Goal: Information Seeking & Learning: Learn about a topic

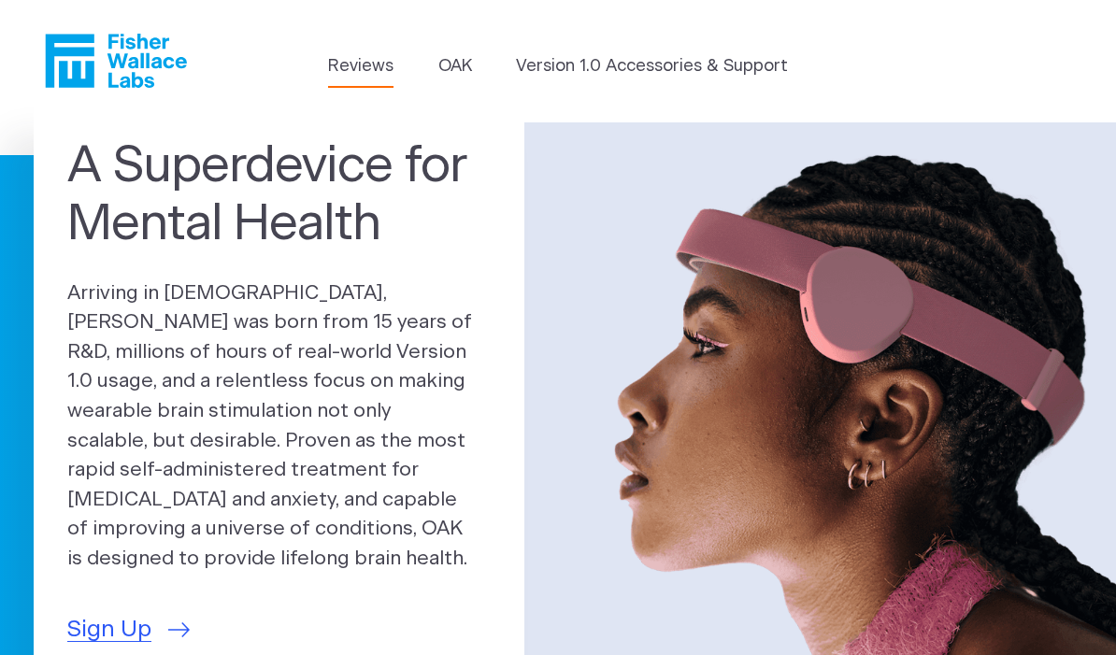
click at [379, 65] on link "Reviews" at bounding box center [360, 66] width 65 height 25
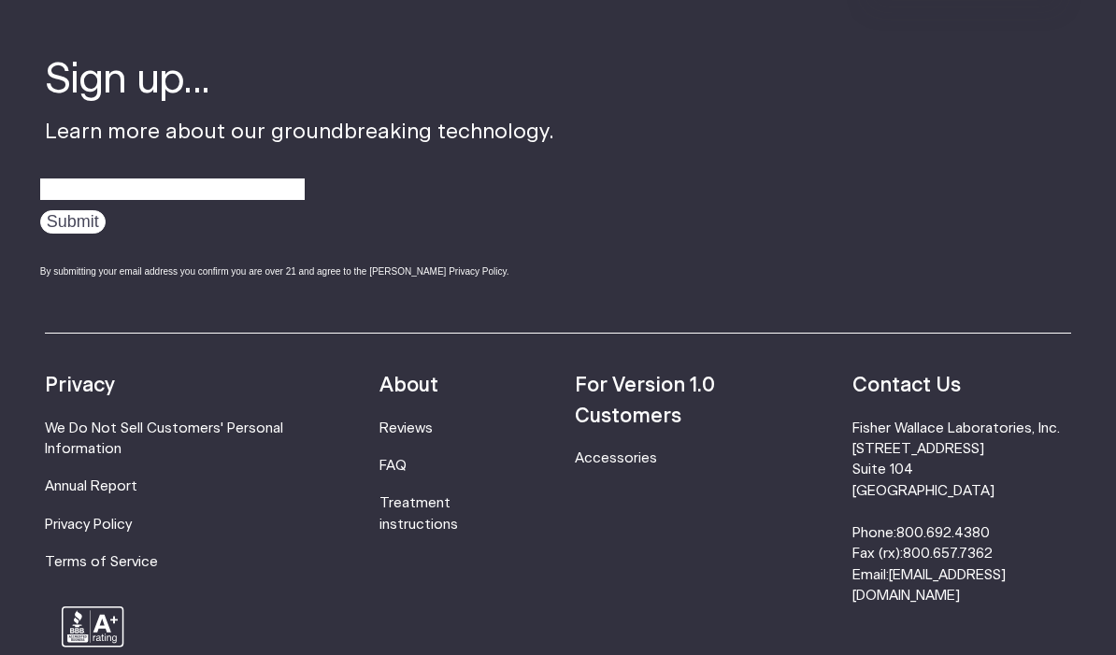
scroll to position [2328, 0]
click at [407, 464] on link "FAQ" at bounding box center [393, 466] width 27 height 14
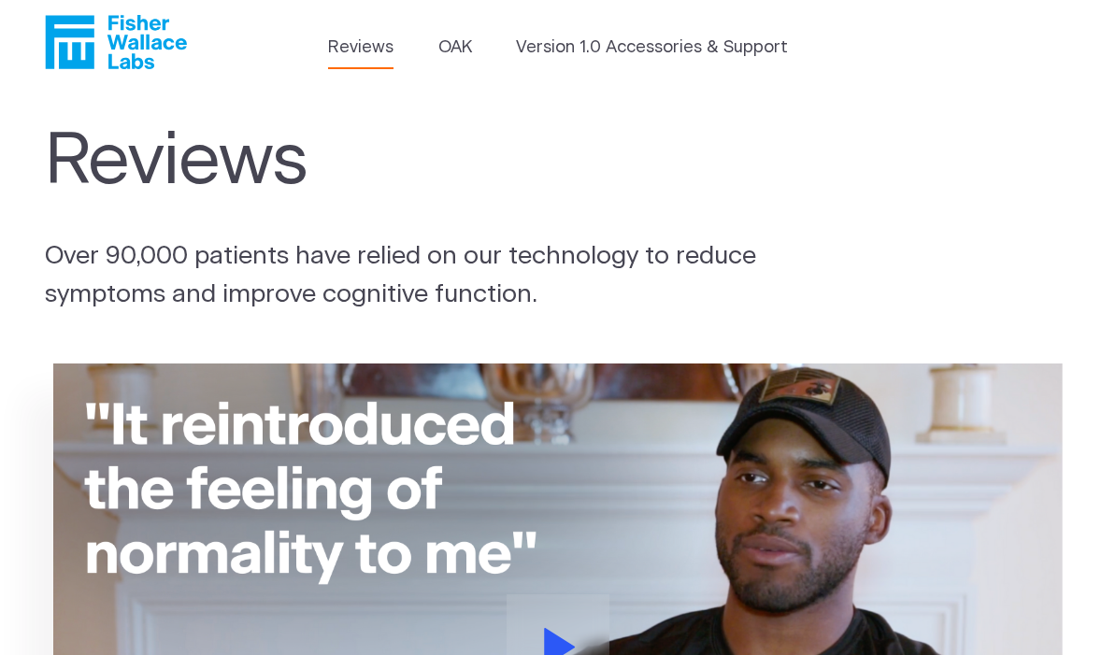
scroll to position [0, 0]
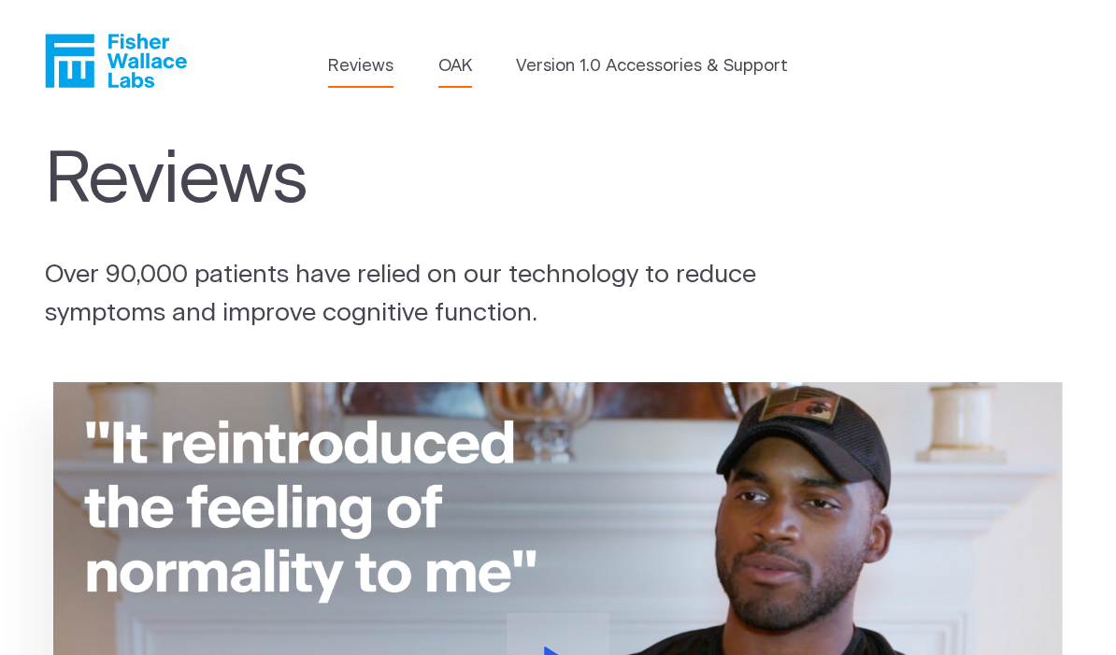
click at [456, 72] on link "OAK" at bounding box center [455, 66] width 34 height 25
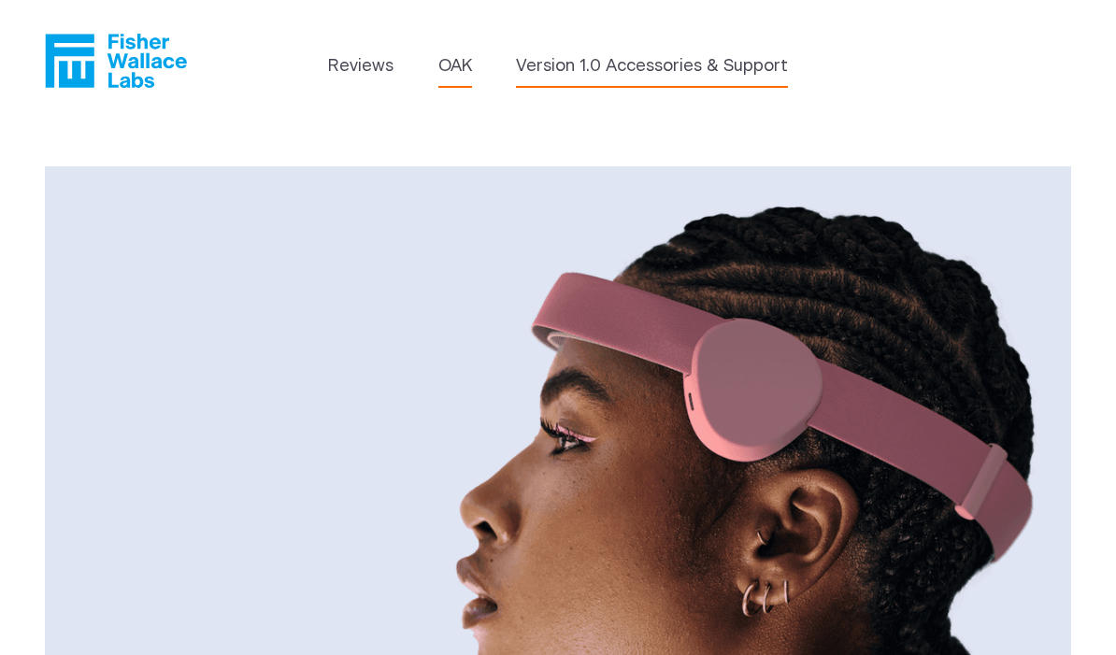
click at [703, 65] on link "Version 1.0 Accessories & Support" at bounding box center [652, 66] width 272 height 25
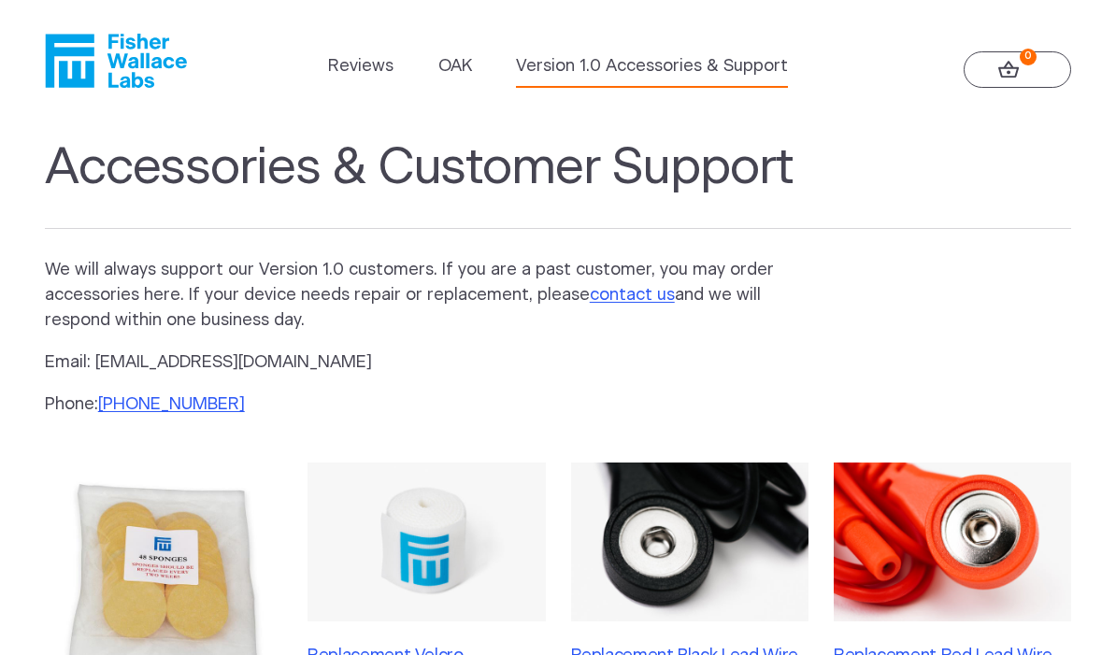
click at [157, 73] on icon "Fisher Wallace" at bounding box center [116, 61] width 142 height 54
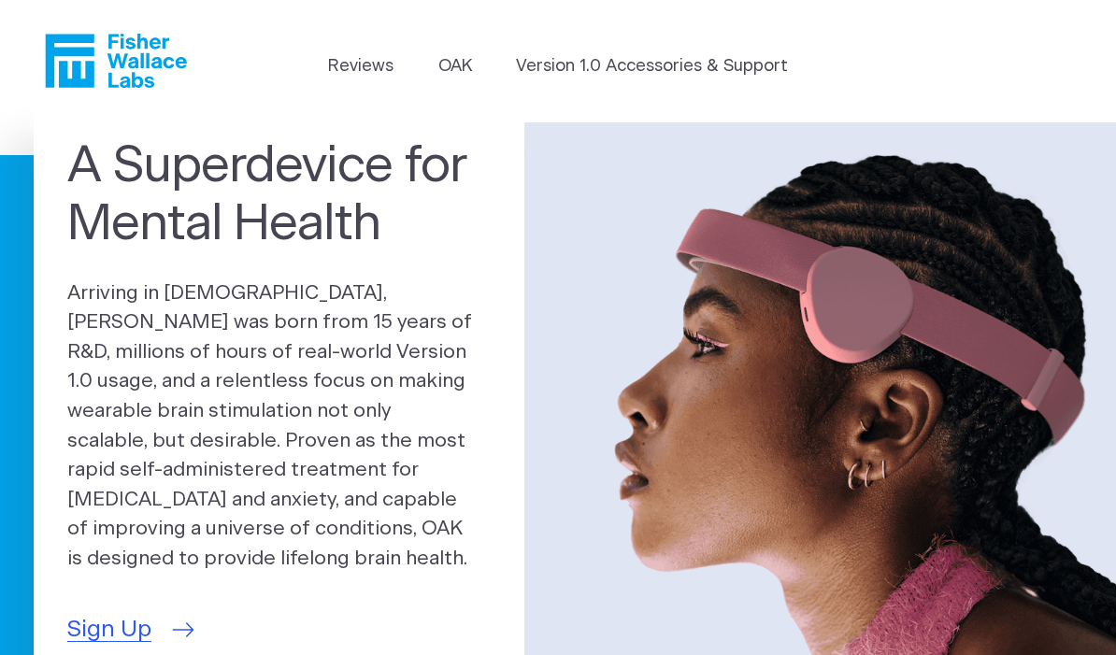
click at [132, 613] on span "Sign Up" at bounding box center [109, 630] width 84 height 35
